Goal: Task Accomplishment & Management: Manage account settings

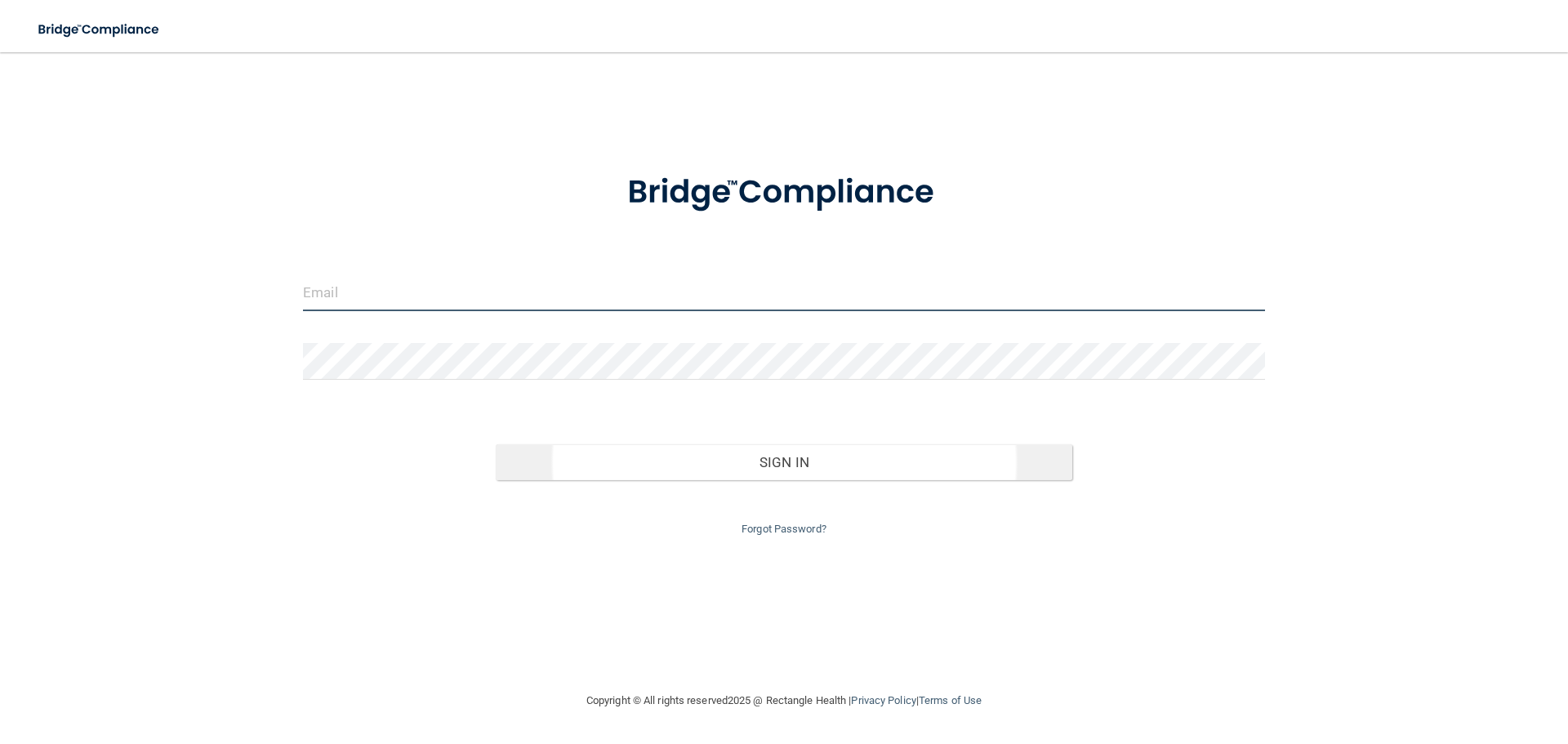
type input "[EMAIL_ADDRESS][DOMAIN_NAME]"
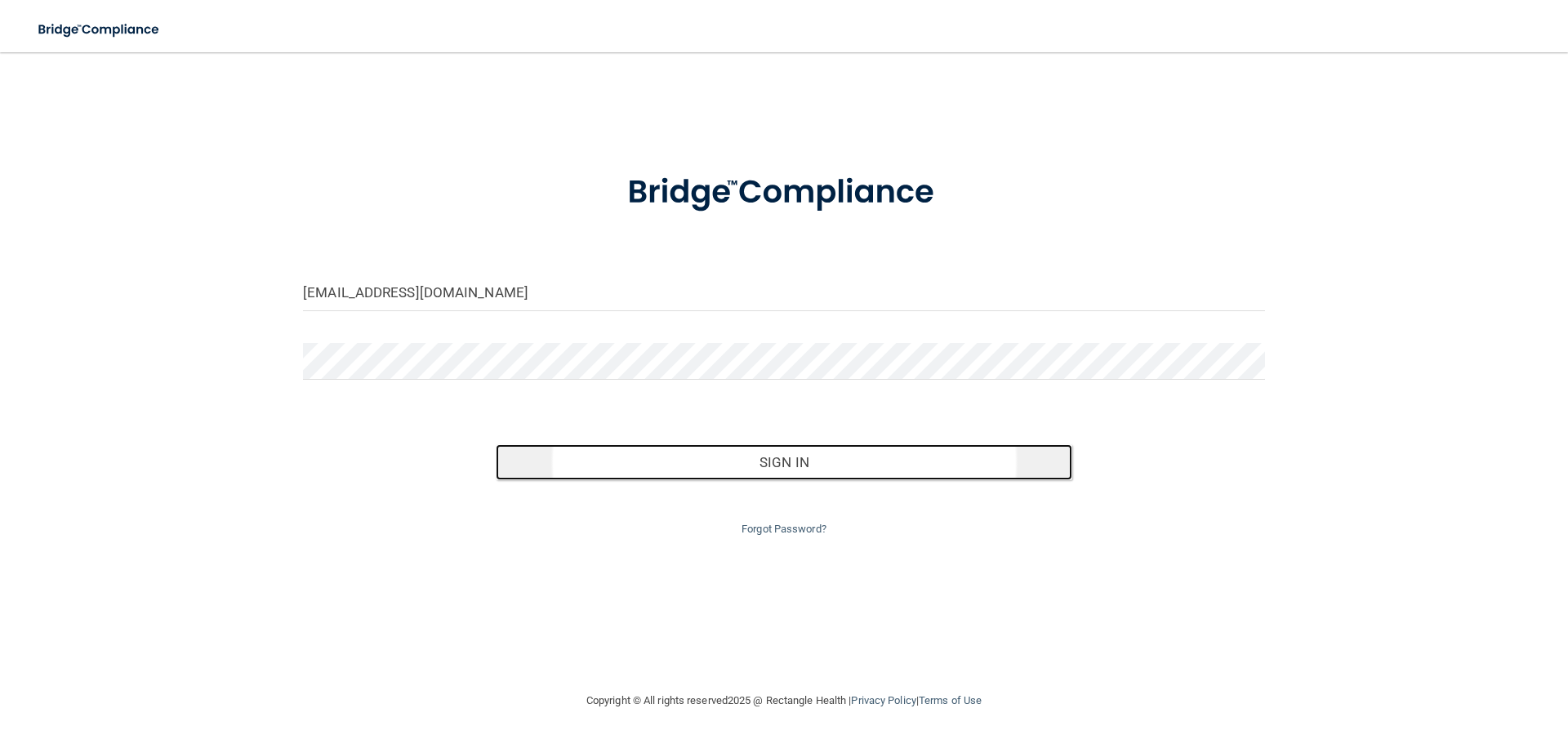
click at [782, 462] on button "Sign In" at bounding box center [784, 462] width 577 height 36
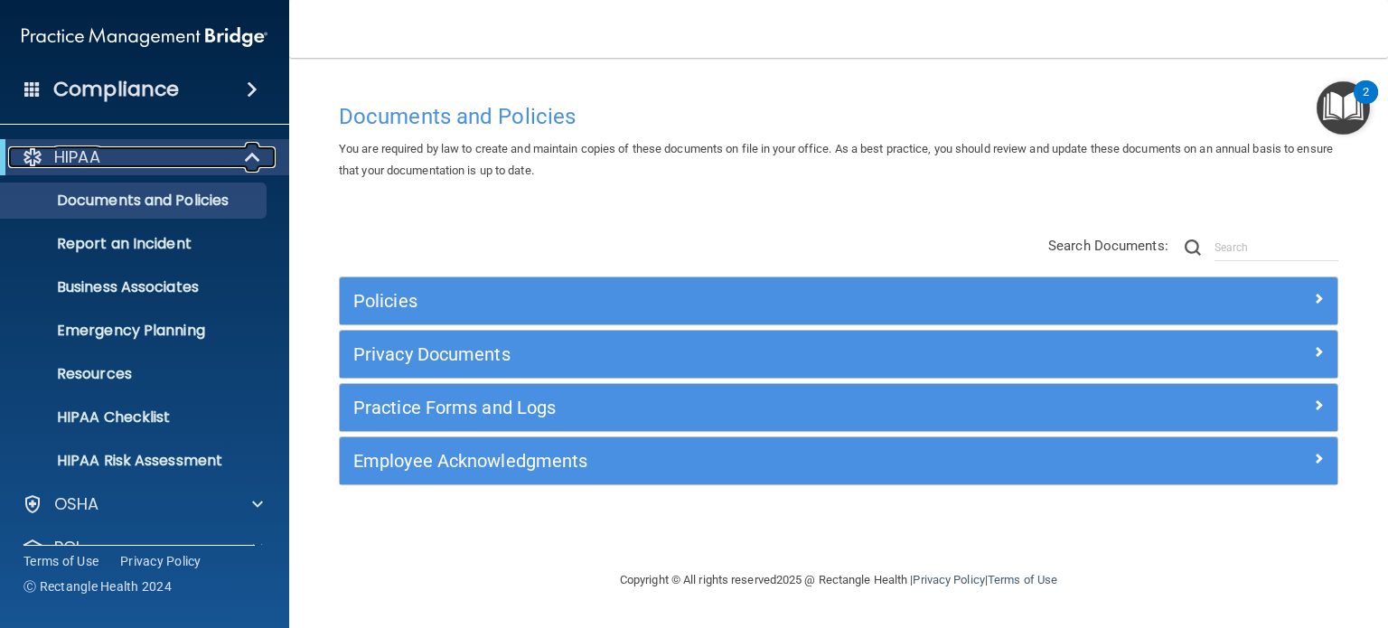
click at [254, 154] on span at bounding box center [254, 157] width 15 height 22
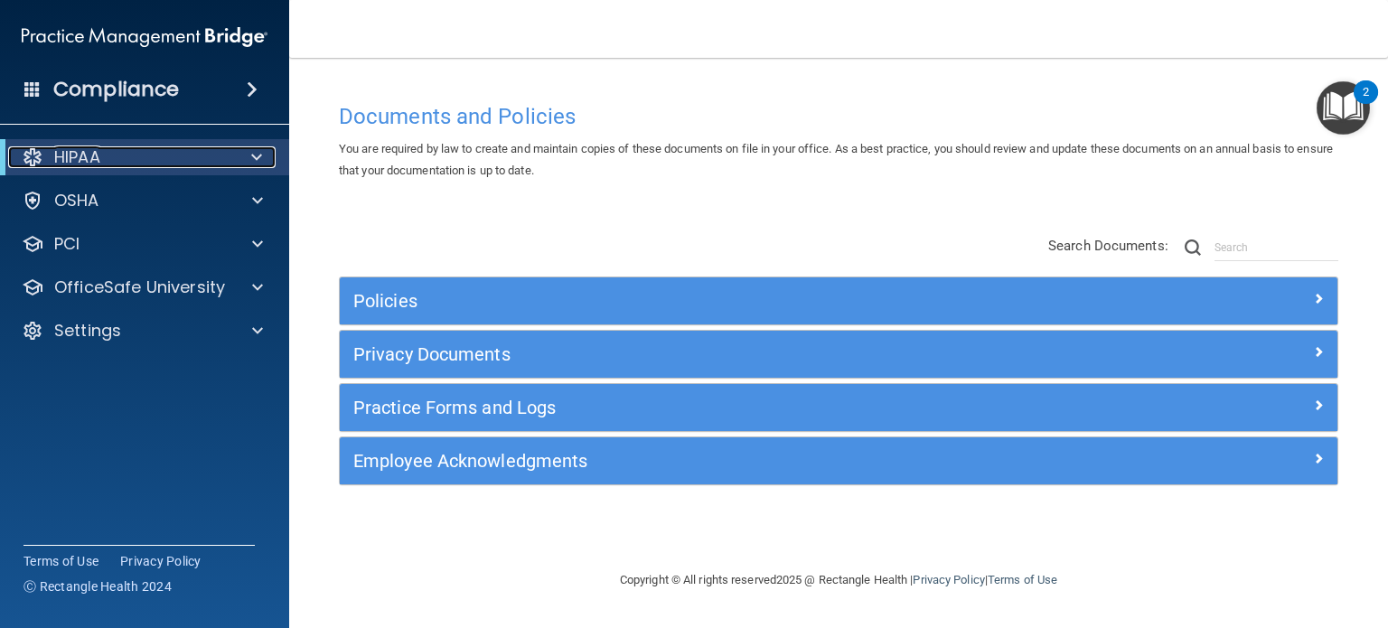
click at [254, 156] on span at bounding box center [256, 157] width 11 height 22
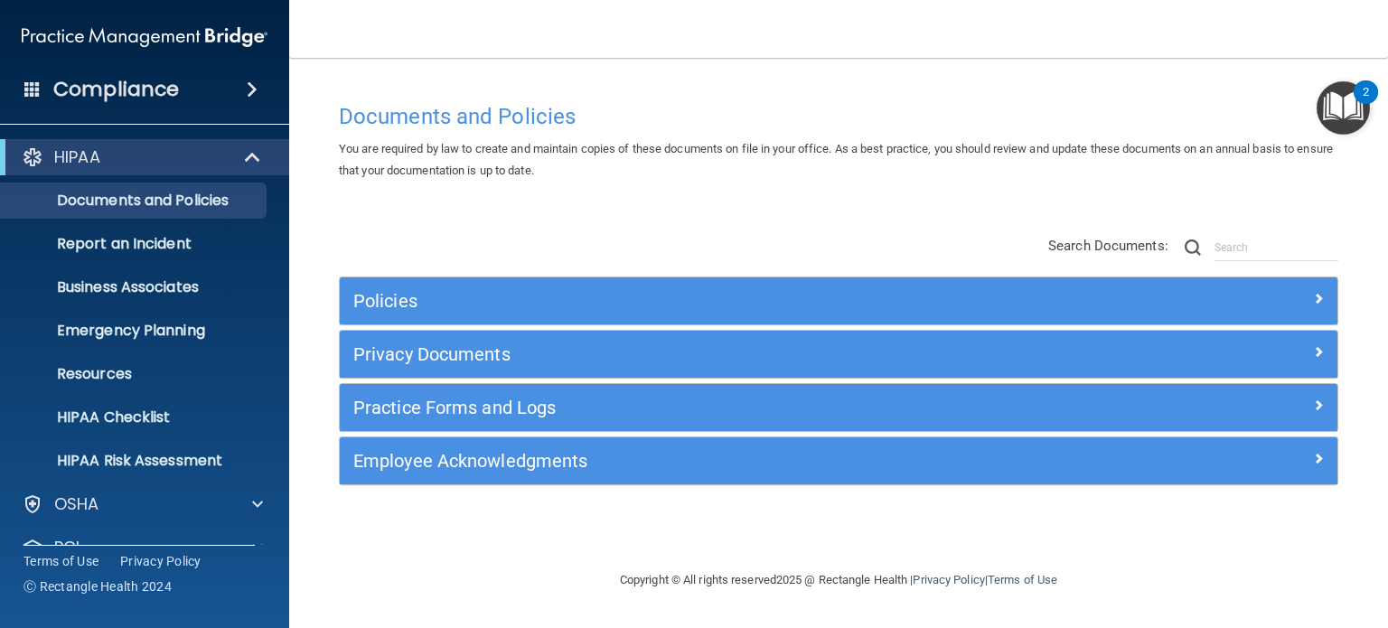
click at [253, 88] on span at bounding box center [252, 90] width 11 height 22
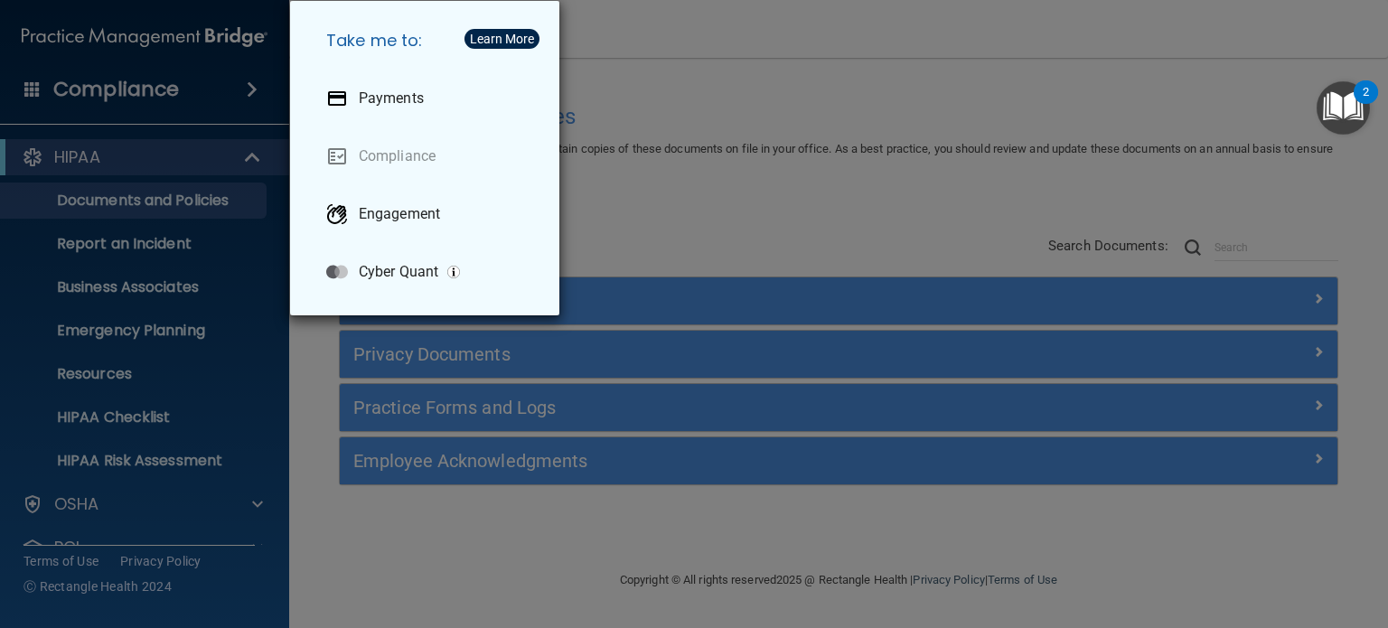
click at [253, 89] on div "Take me to: Payments Compliance Engagement Cyber Quant" at bounding box center [694, 314] width 1388 height 628
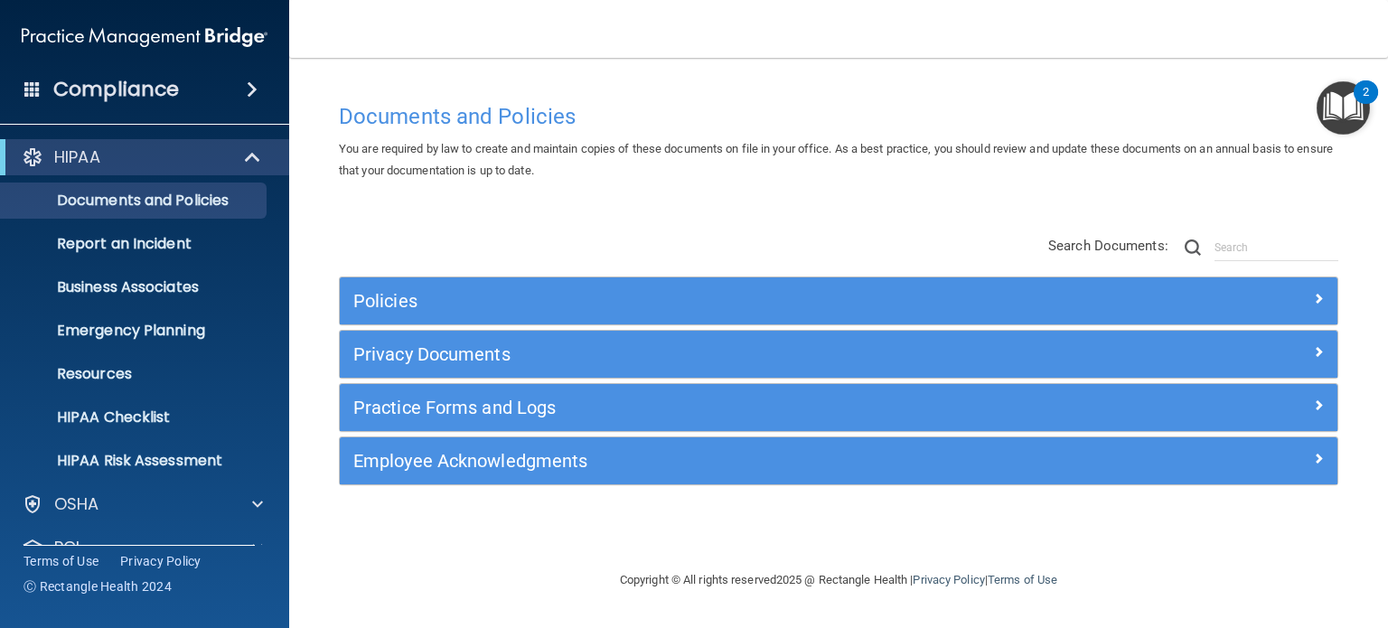
click at [248, 80] on span at bounding box center [252, 90] width 11 height 22
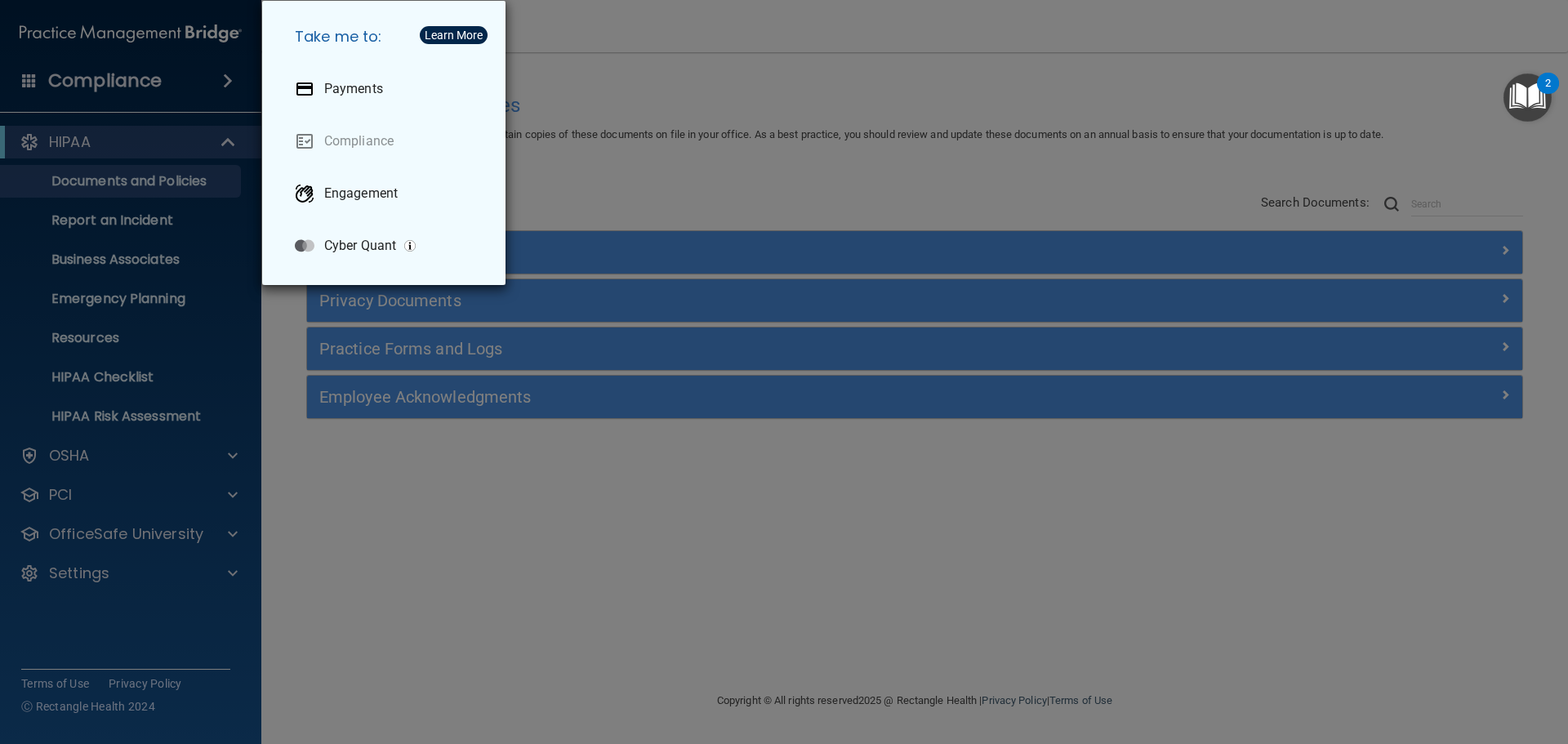
click at [561, 86] on div "Take me to: Payments Compliance Engagement Cyber Quant" at bounding box center [784, 372] width 1568 height 744
